Goal: Find specific page/section: Find specific page/section

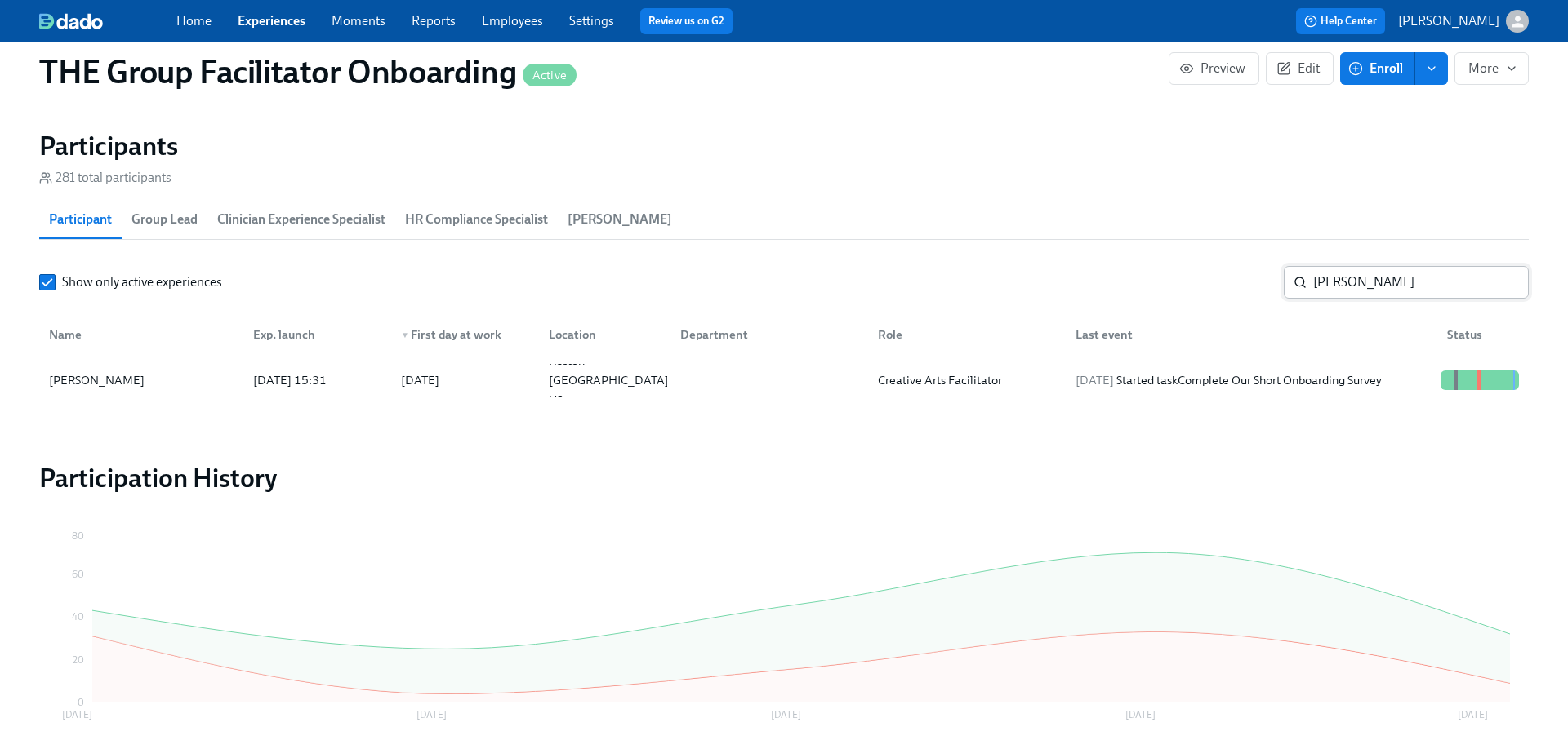
scroll to position [0, 23782]
click at [1373, 278] on input "[PERSON_NAME]" at bounding box center [1420, 282] width 215 height 32
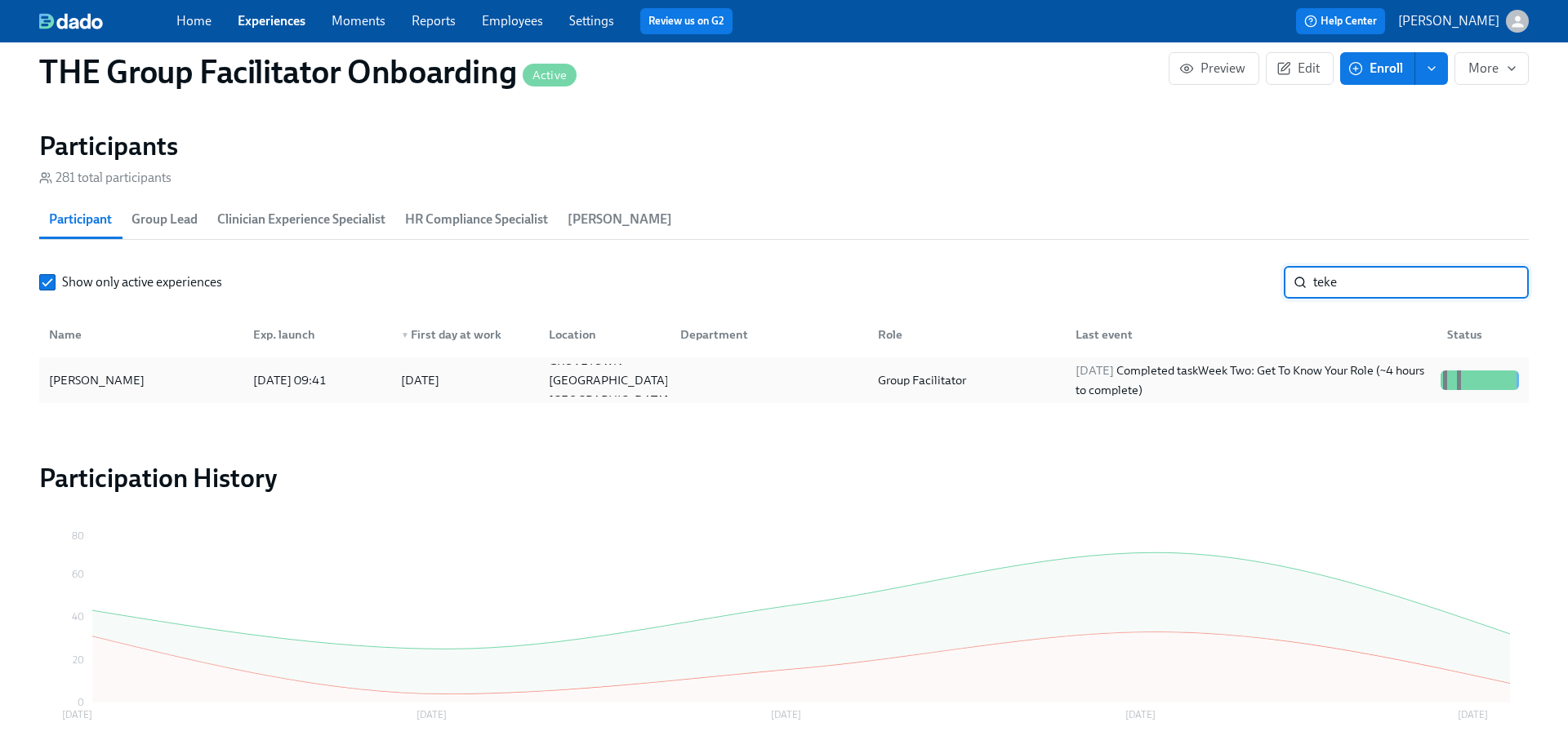
type input "teke"
click at [1371, 385] on div "[DATE] Completed task Week Two: Get To Know Your Role (~4 hours to complete)" at bounding box center [1251, 380] width 365 height 39
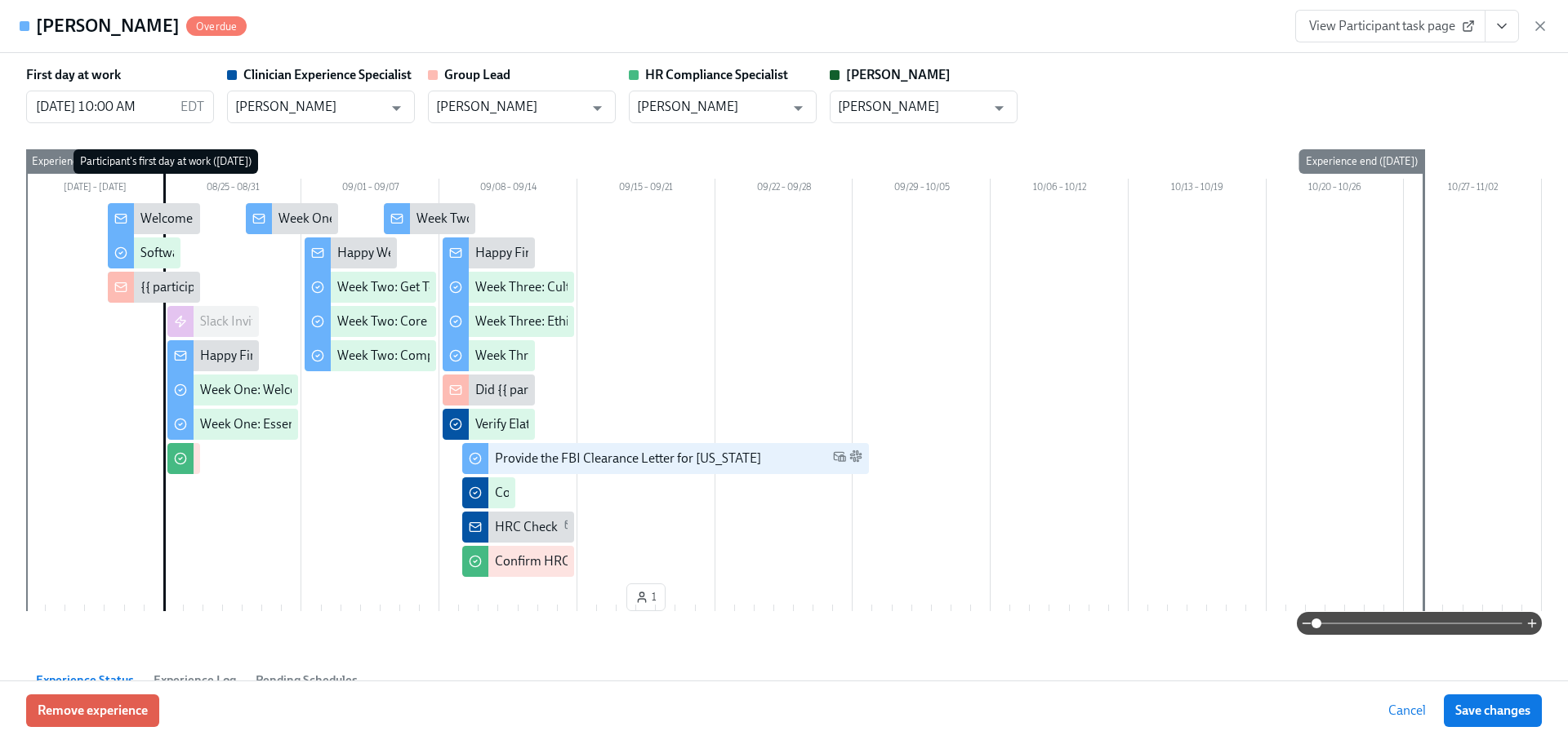
click at [1391, 15] on link "View Participant task page" at bounding box center [1390, 26] width 190 height 32
drag, startPoint x: 1539, startPoint y: 25, endPoint x: 1398, endPoint y: 6, distance: 142.3
click at [1539, 25] on icon "button" at bounding box center [1539, 26] width 8 height 8
